Goal: Task Accomplishment & Management: Use online tool/utility

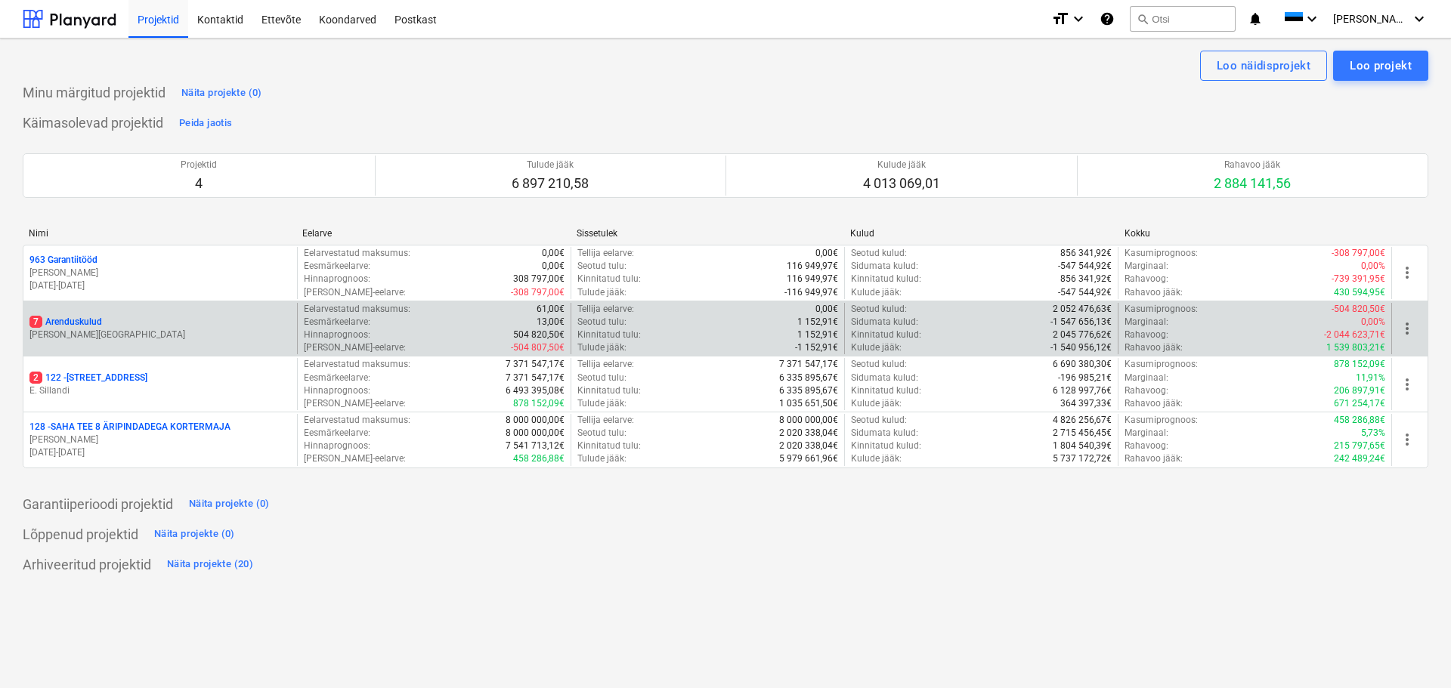
click at [139, 320] on div "7 Arenduskulud" at bounding box center [159, 322] width 261 height 13
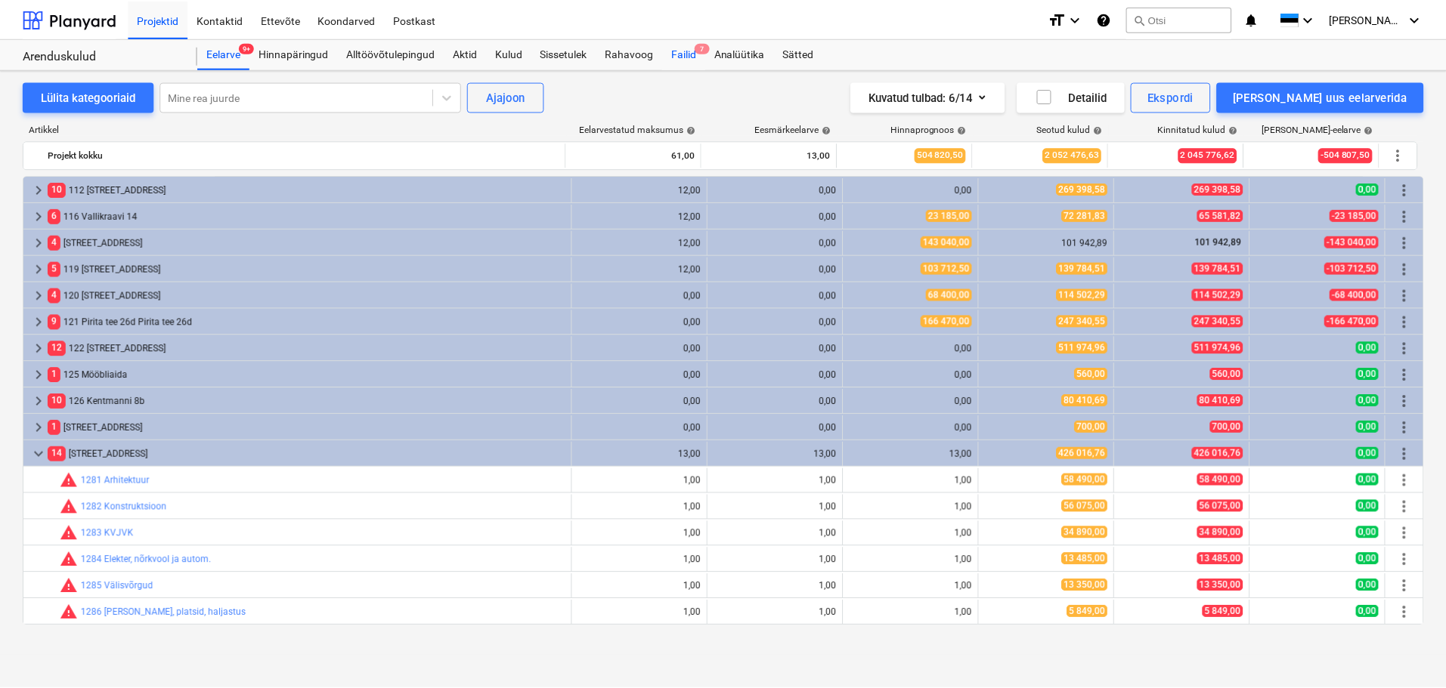
scroll to position [264, 0]
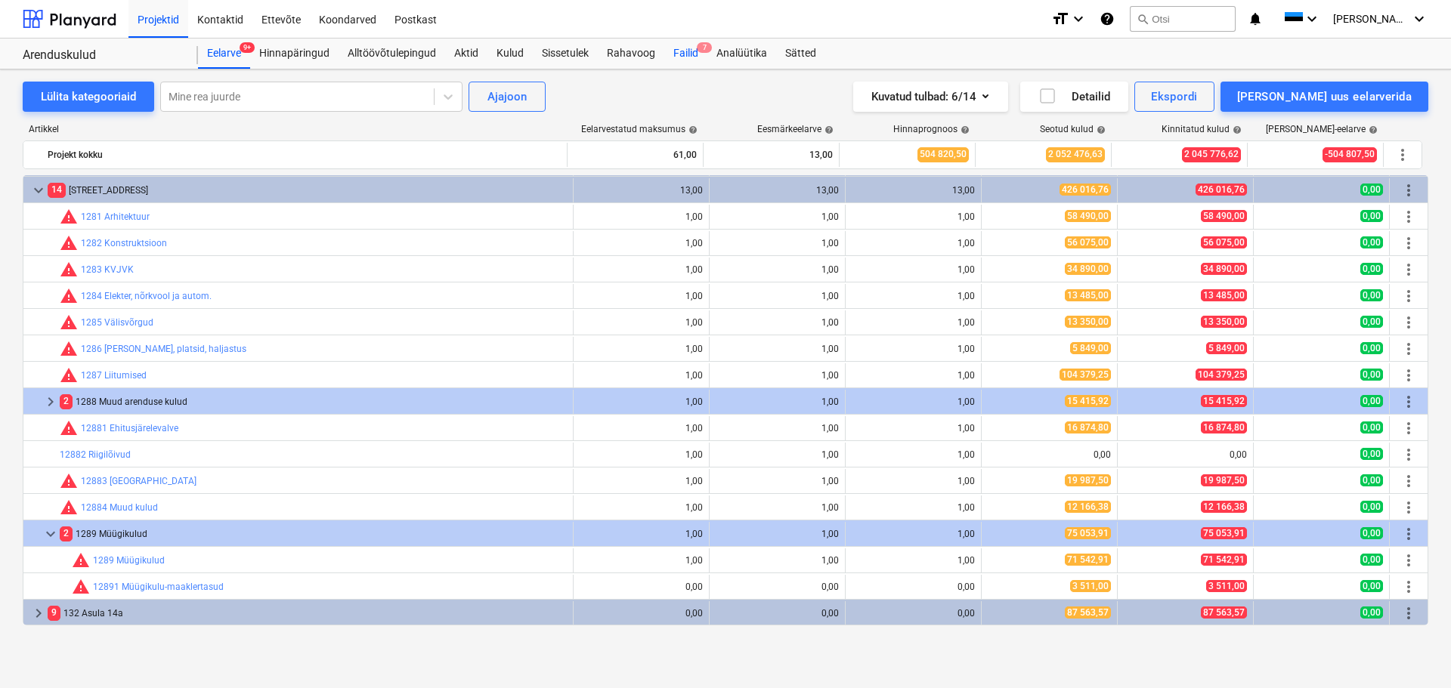
click at [687, 60] on div "Failid 7" at bounding box center [685, 54] width 43 height 30
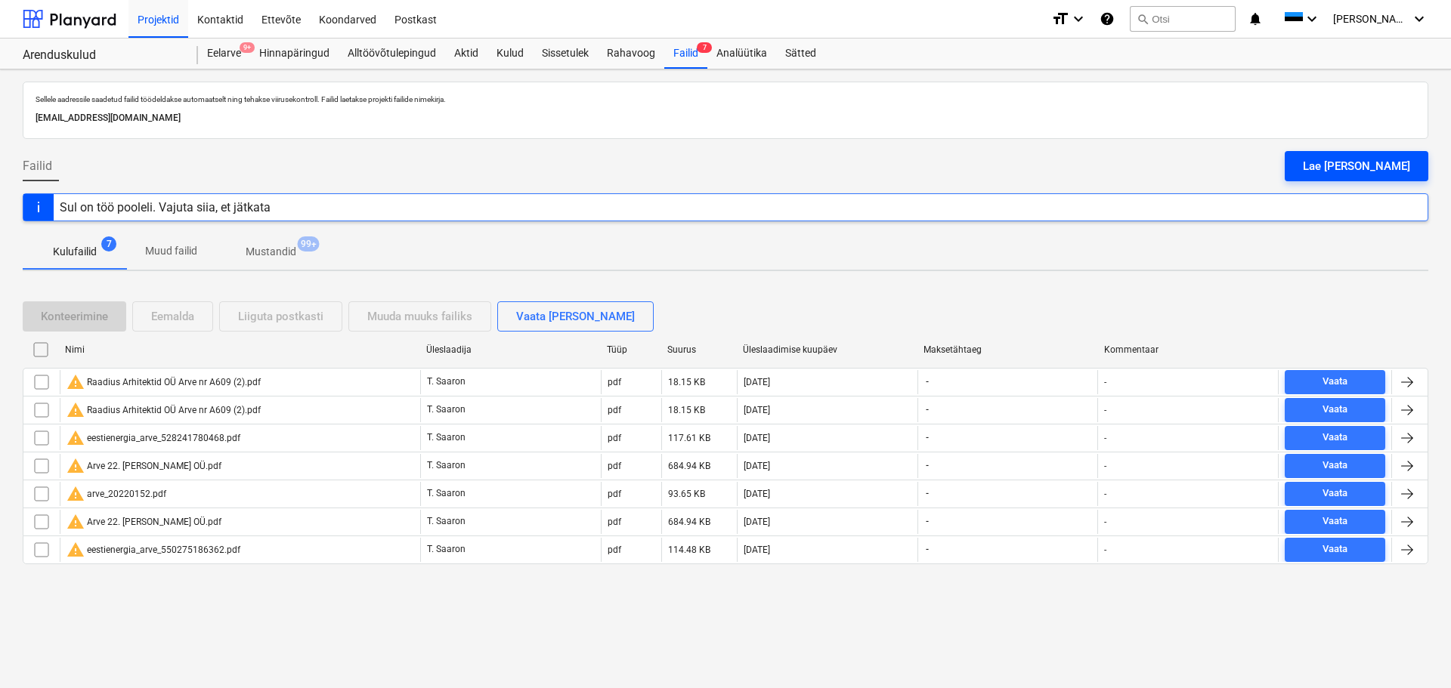
click at [1394, 159] on div "Lae [PERSON_NAME]" at bounding box center [1356, 166] width 107 height 20
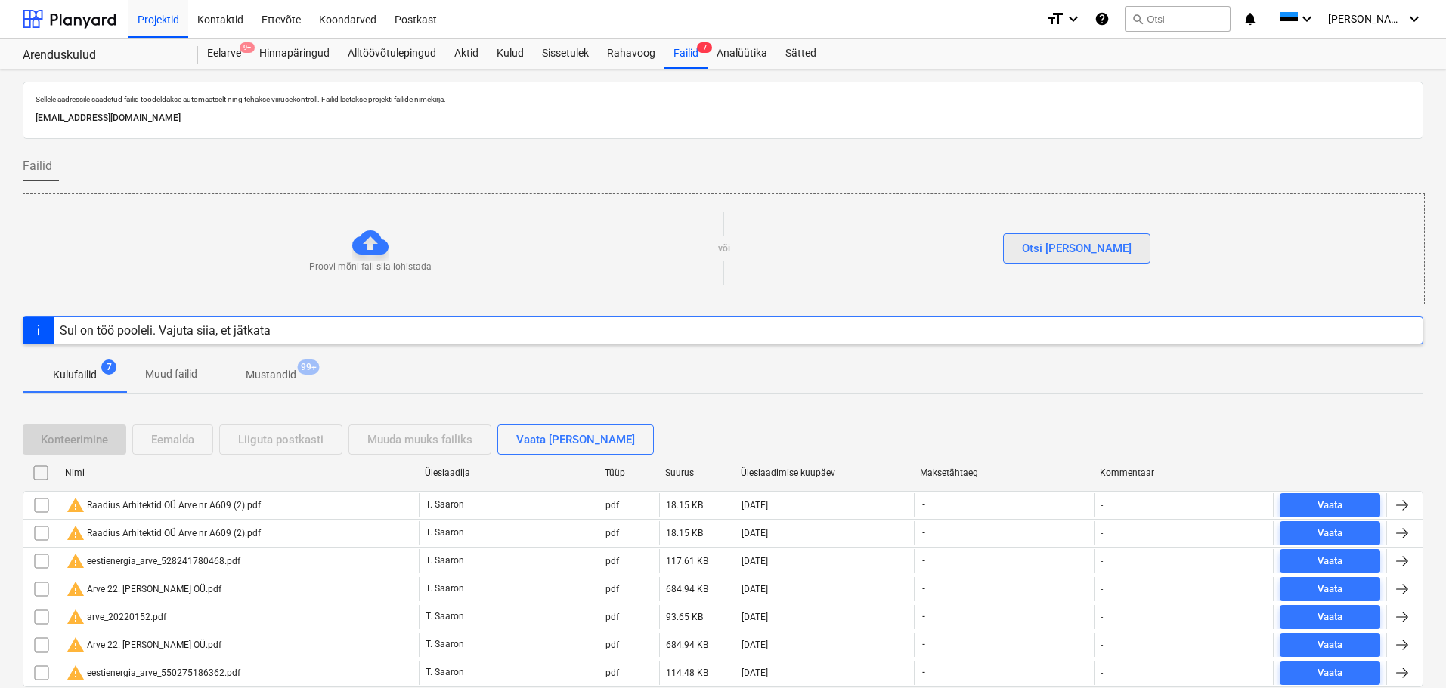
click at [1096, 253] on div "Otsi [PERSON_NAME]" at bounding box center [1077, 249] width 110 height 20
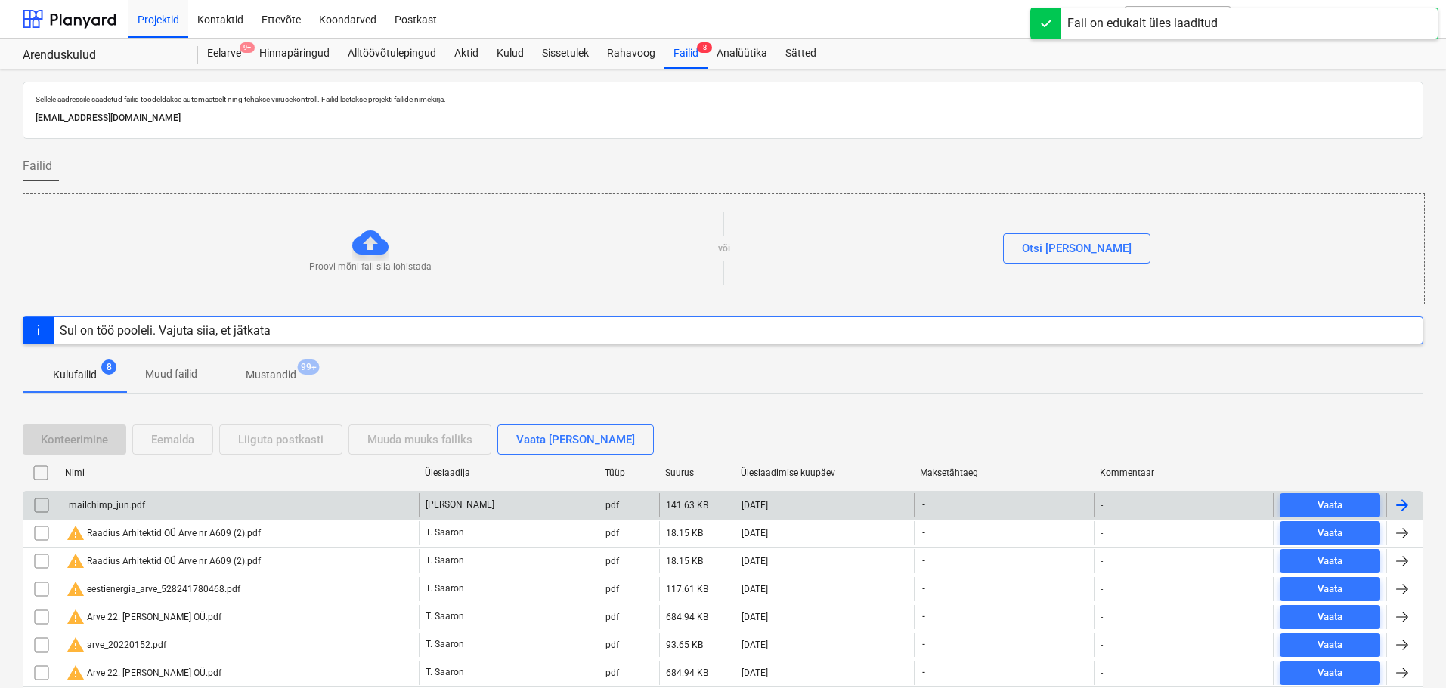
click at [105, 499] on div "mailchimp_jun.pdf" at bounding box center [239, 505] width 359 height 24
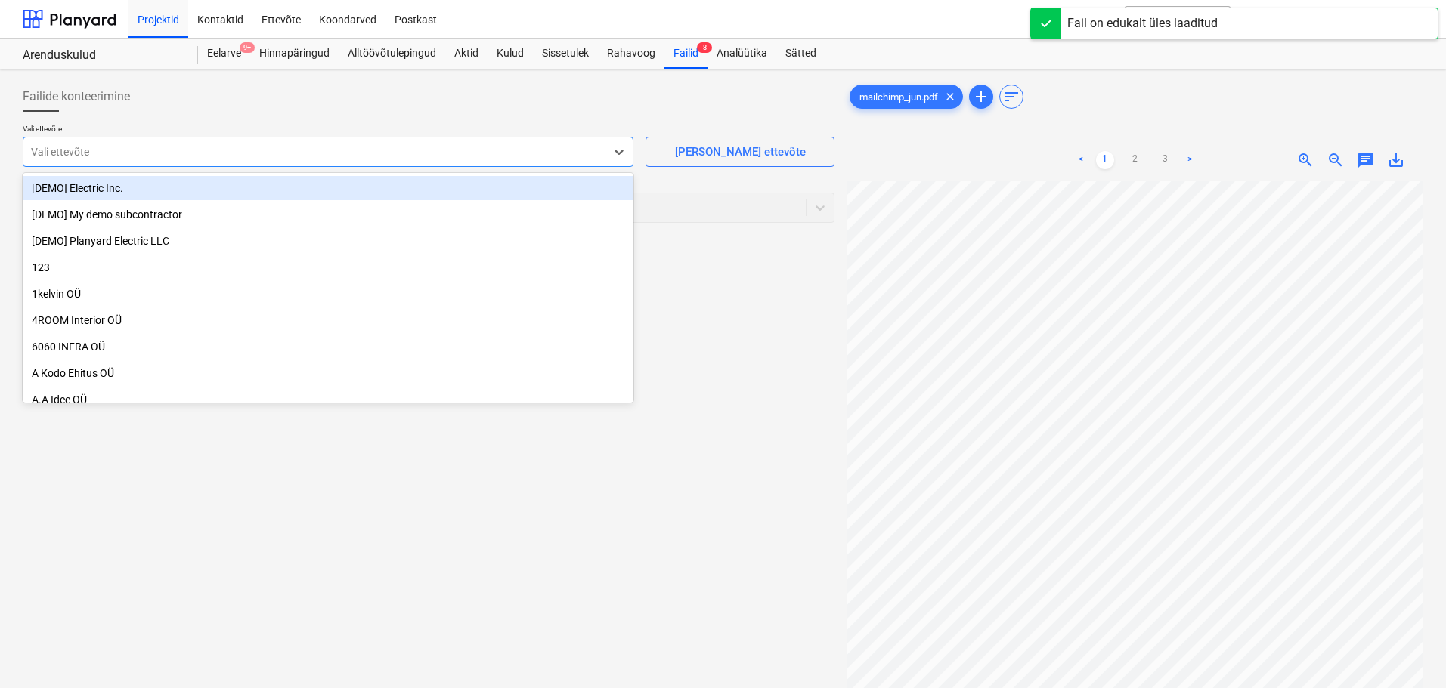
click at [357, 150] on div at bounding box center [314, 151] width 566 height 15
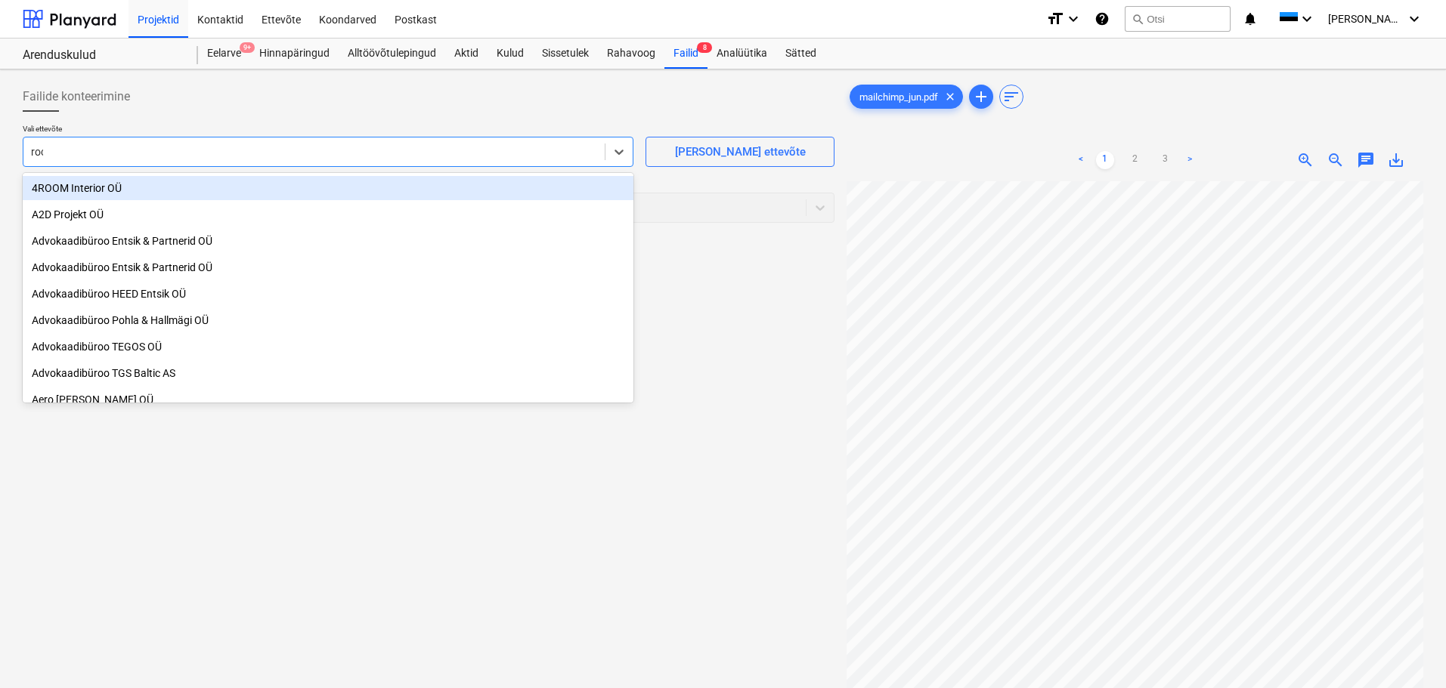
type input "rock"
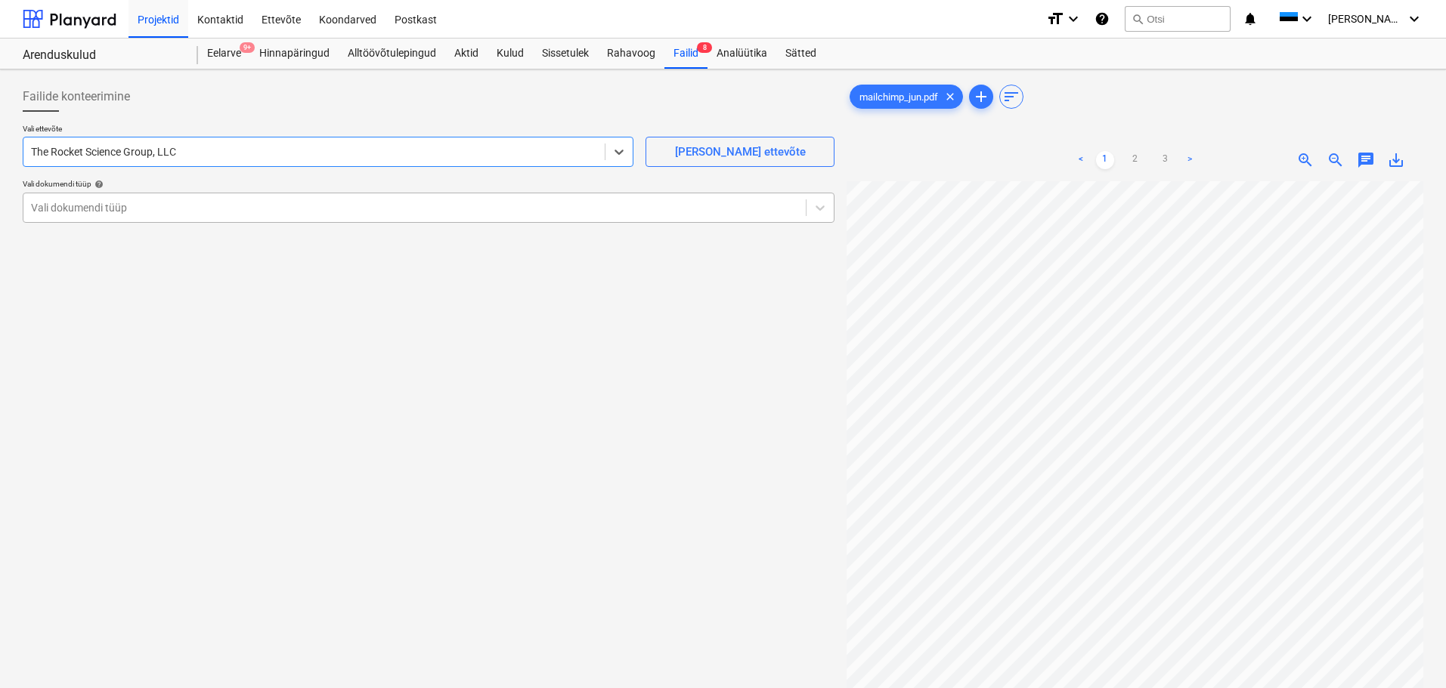
click at [131, 207] on div at bounding box center [414, 207] width 767 height 15
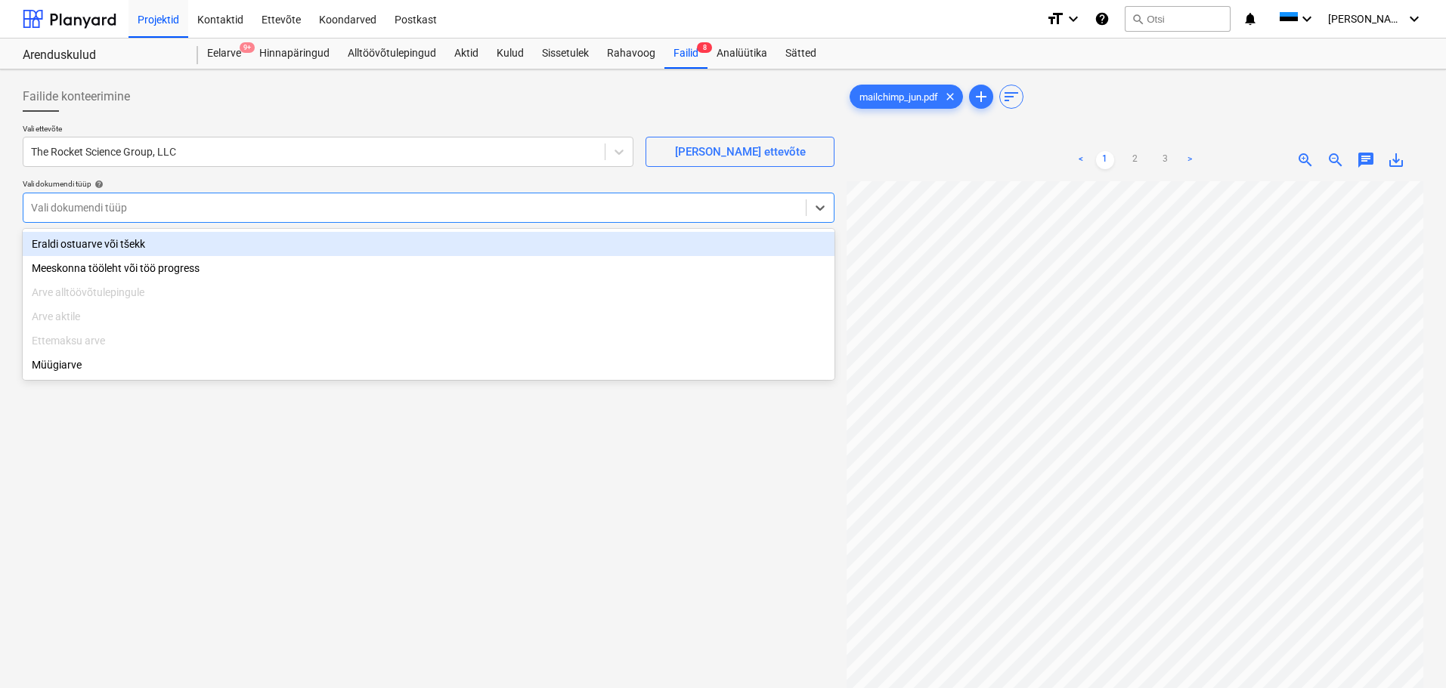
click at [125, 242] on div "Eraldi ostuarve või tšekk" at bounding box center [429, 244] width 812 height 24
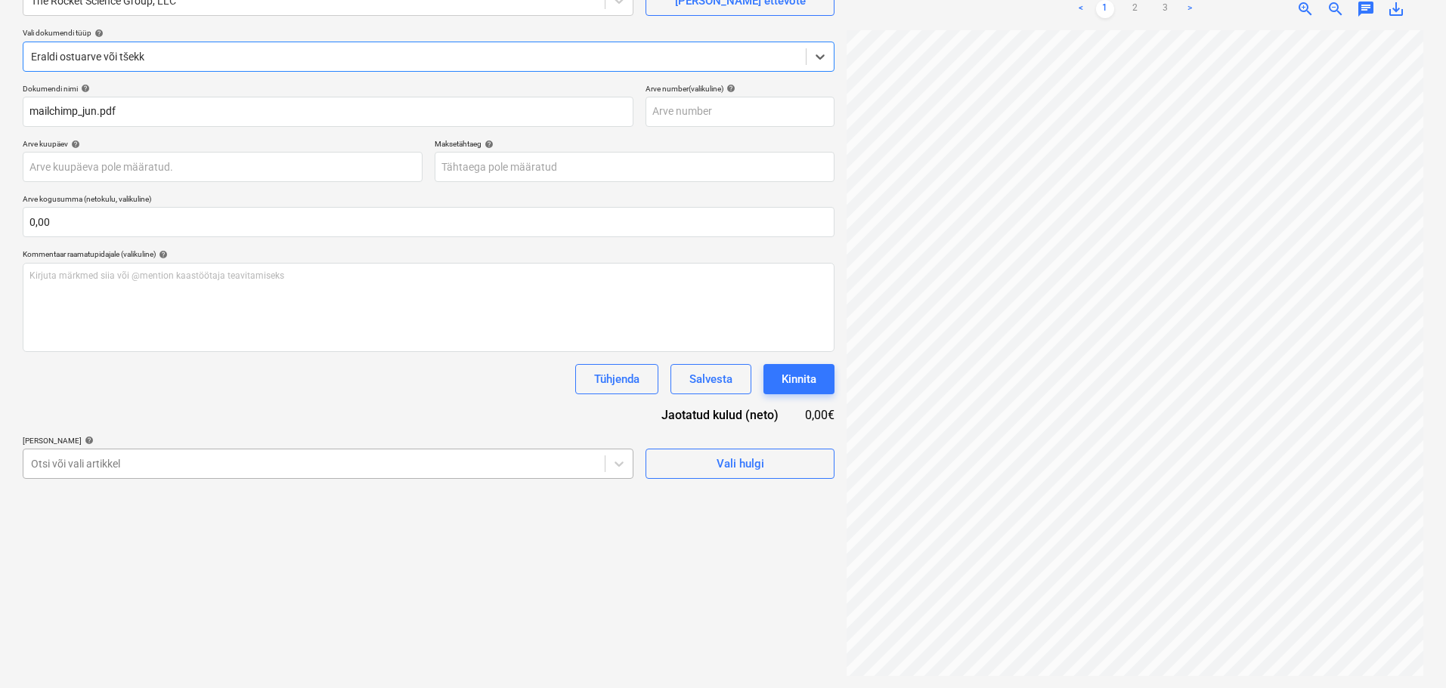
scroll to position [178, 0]
click at [221, 466] on body "Projektid Kontaktid Ettevõte Koondarved Postkast format_size keyboard_arrow_dow…" at bounding box center [723, 193] width 1446 height 688
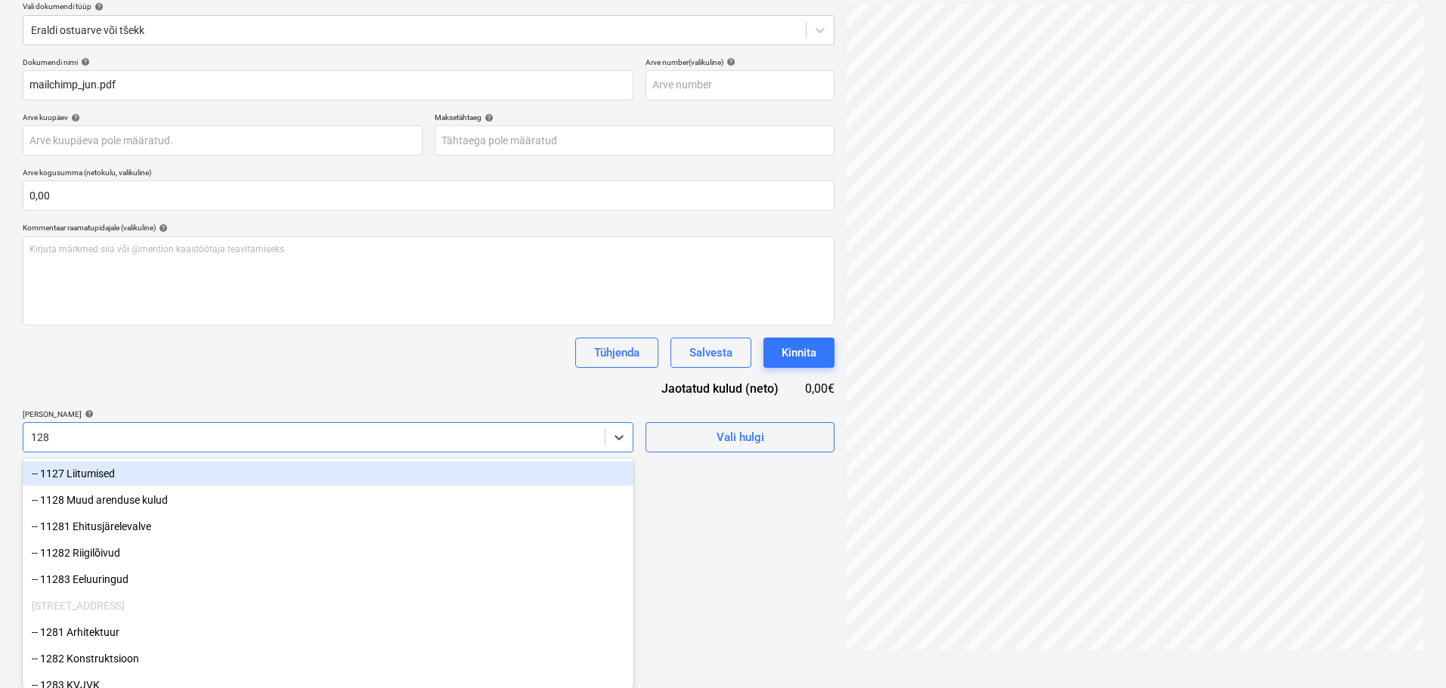
type input "1289"
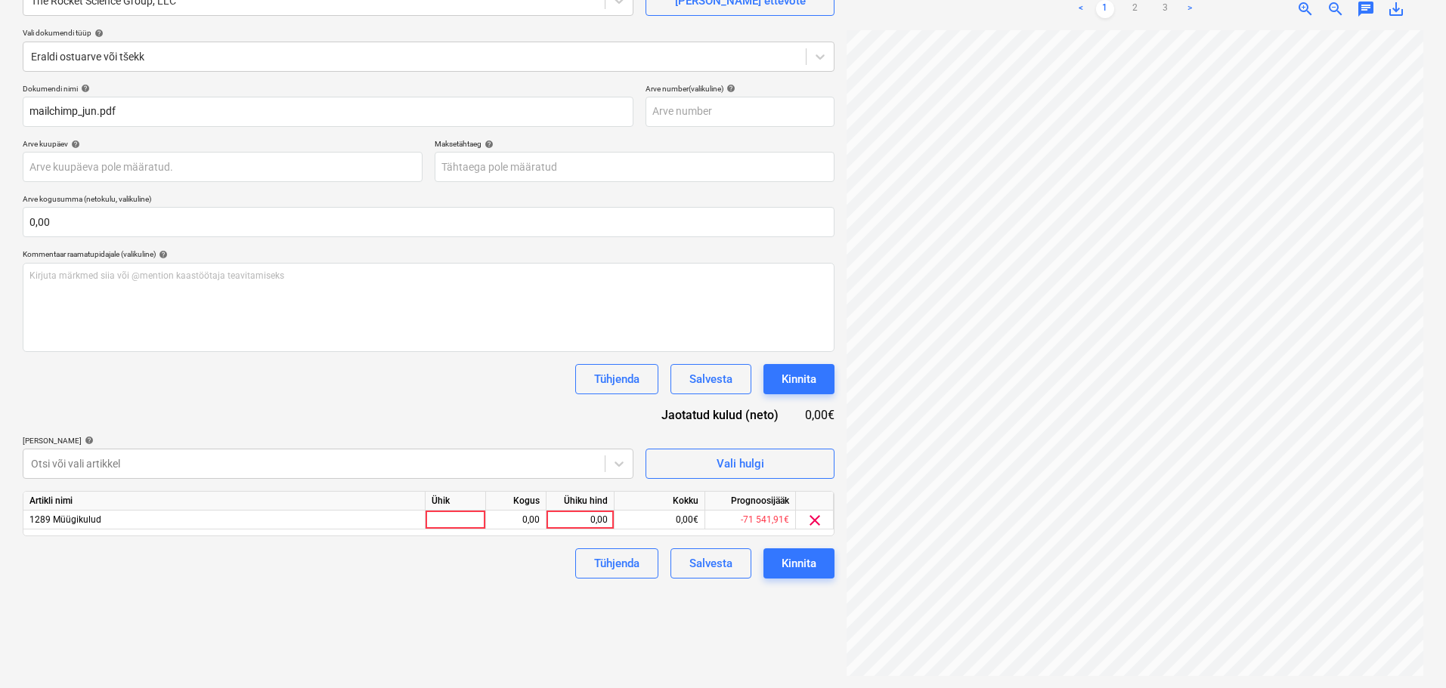
click at [358, 379] on div "Tühjenda Salvesta Kinnita" at bounding box center [429, 379] width 812 height 30
click at [473, 517] on div at bounding box center [455, 520] width 60 height 19
type input "tk"
click at [839, 364] on div "Failide konteerimine Vali ettevõte The Rocket Science Group, LLC [PERSON_NAME] …" at bounding box center [723, 303] width 1412 height 758
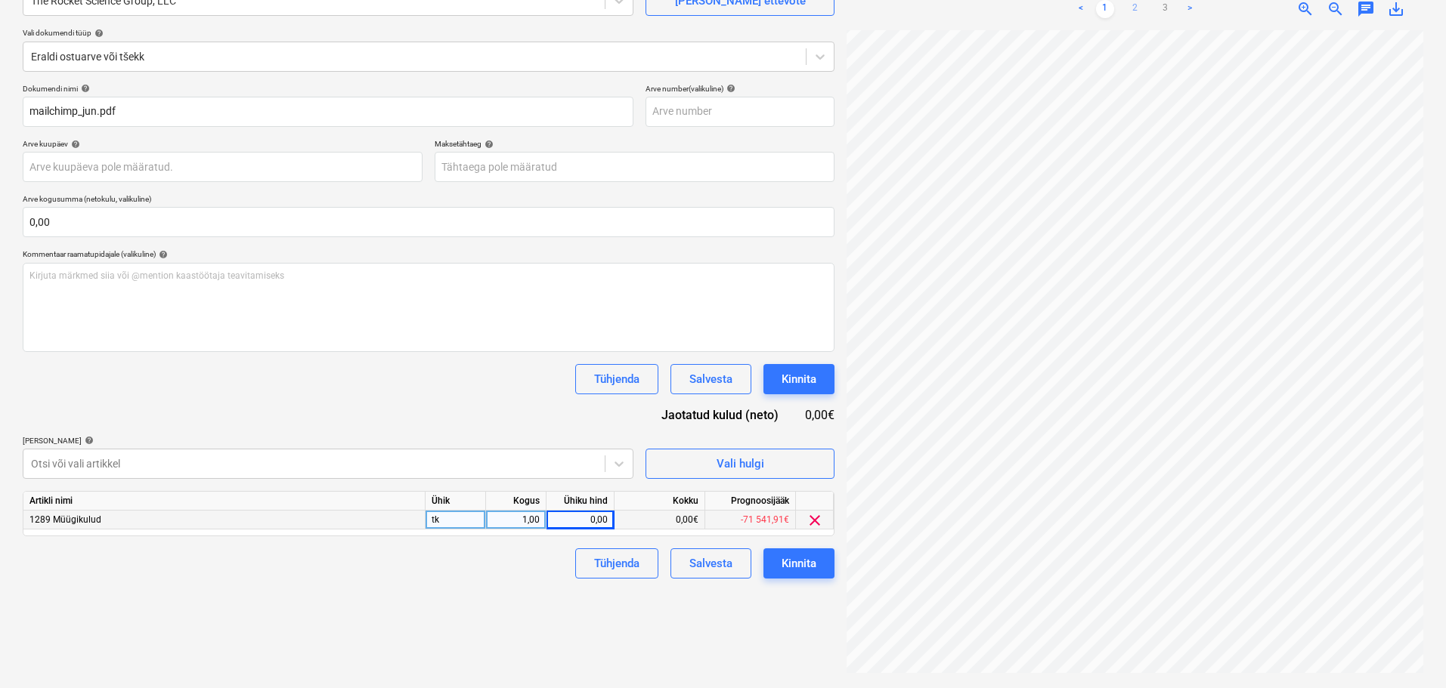
click at [1142, 10] on link "2" at bounding box center [1135, 9] width 18 height 18
click at [586, 522] on div "0,00" at bounding box center [579, 520] width 55 height 19
type input "11,37"
click at [453, 419] on div "Dokumendi nimi help mailchimp_jun.pdf Arve number (valikuline) help Arve kuupäe…" at bounding box center [429, 331] width 812 height 495
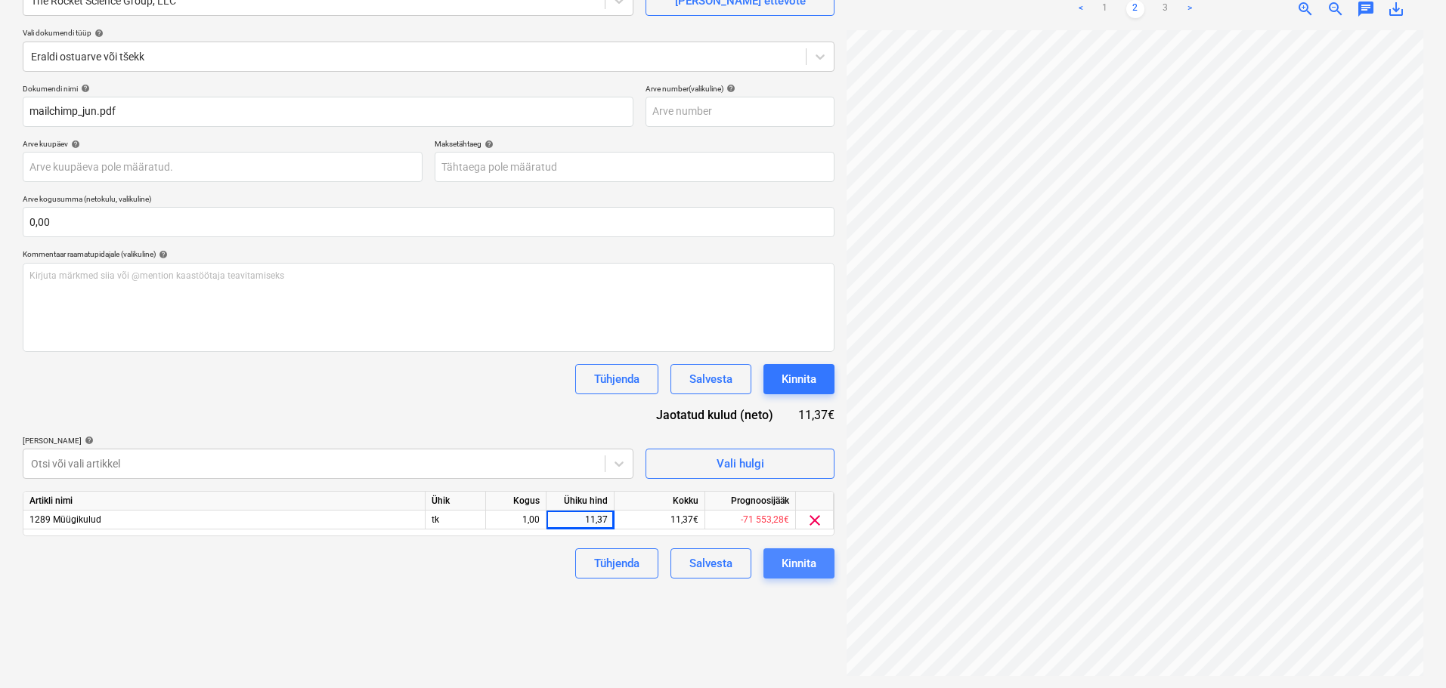
click at [808, 549] on button "Kinnita" at bounding box center [798, 564] width 71 height 30
